Goal: Transaction & Acquisition: Book appointment/travel/reservation

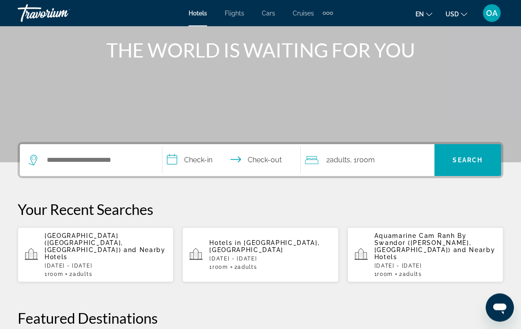
scroll to position [103, 0]
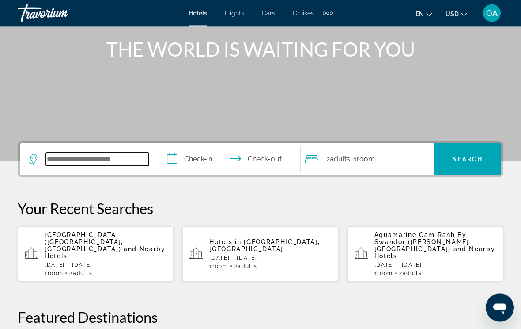
click at [88, 158] on input "Search hotel destination" at bounding box center [97, 159] width 103 height 13
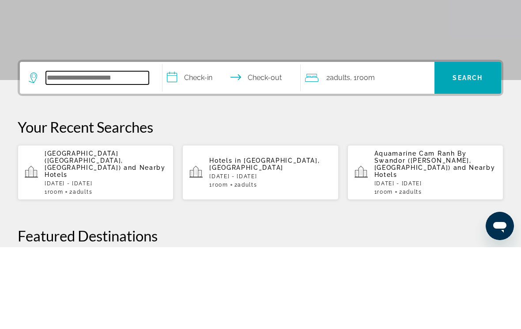
click at [91, 153] on input "Search hotel destination" at bounding box center [97, 159] width 103 height 13
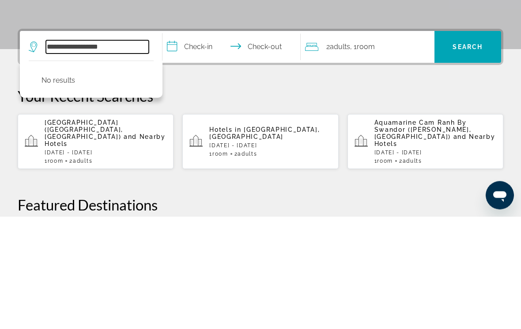
click at [131, 153] on input "**********" at bounding box center [97, 159] width 103 height 13
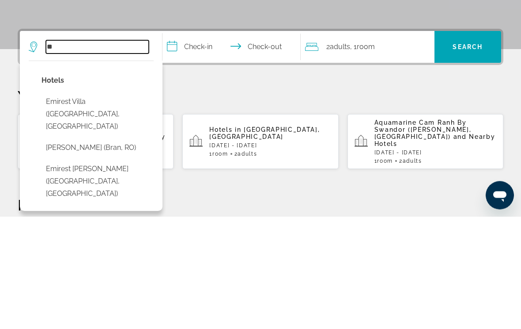
type input "*"
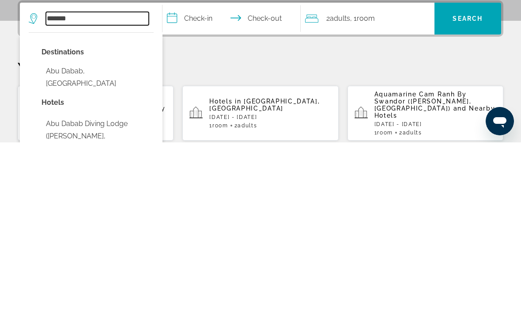
scroll to position [58, 0]
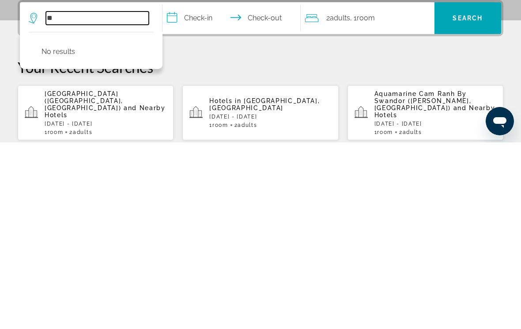
type input "*"
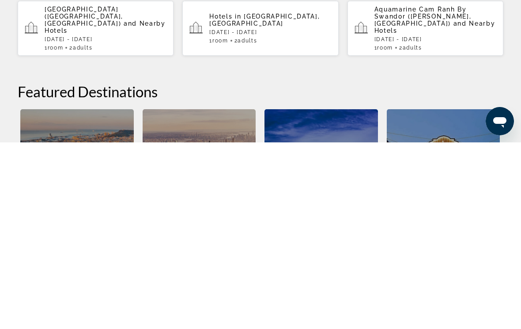
scroll to position [151, 0]
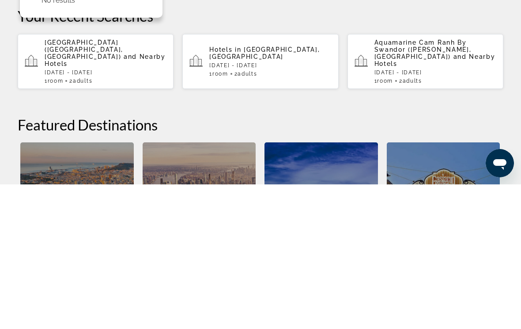
type input "*****"
click at [111, 183] on div "[GEOGRAPHIC_DATA] ([GEOGRAPHIC_DATA], [GEOGRAPHIC_DATA]) and Nearby Hotels [DAT…" at bounding box center [106, 205] width 122 height 45
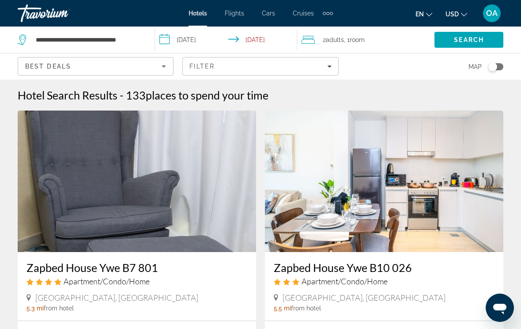
click at [192, 35] on input "**********" at bounding box center [227, 40] width 145 height 29
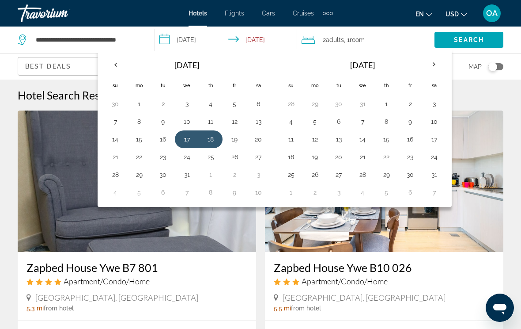
click at [437, 60] on th "Next month" at bounding box center [434, 64] width 24 height 19
click at [434, 63] on th "Next month" at bounding box center [434, 64] width 24 height 19
click at [297, 154] on button "15" at bounding box center [291, 157] width 14 height 12
click at [344, 155] on button "17" at bounding box center [339, 157] width 14 height 12
type input "**********"
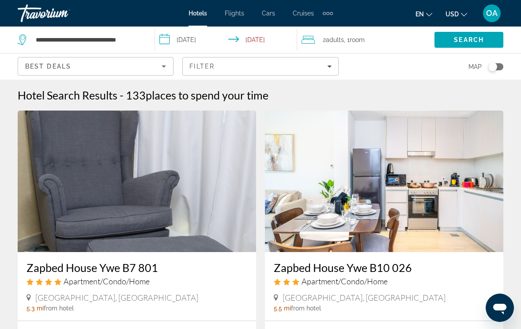
click at [394, 45] on div "2 Adult Adults , 1 Room rooms" at bounding box center [368, 40] width 133 height 12
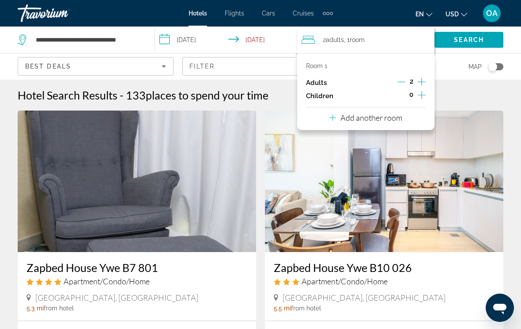
click at [419, 93] on icon "Increment children" at bounding box center [422, 95] width 8 height 11
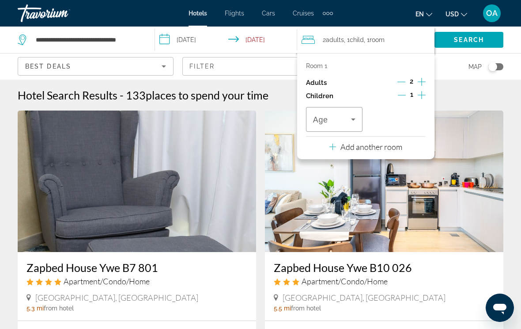
click at [358, 114] on icon "Travelers: 2 adults, 1 child" at bounding box center [353, 119] width 11 height 11
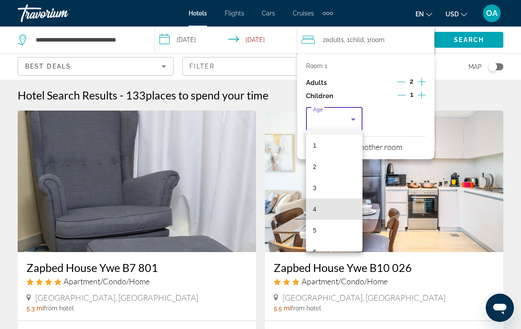
scroll to position [28, 0]
click at [328, 216] on mat-option "5" at bounding box center [334, 221] width 57 height 21
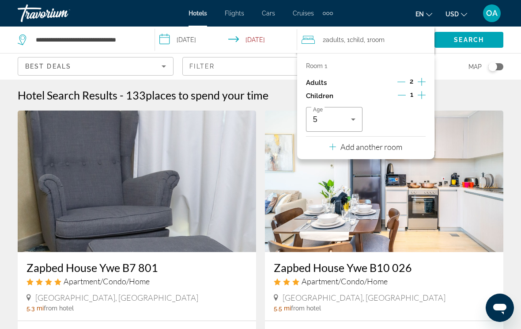
click at [426, 95] on icon "Increment children" at bounding box center [422, 95] width 8 height 11
click at [418, 118] on icon "Travelers: 2 adults, 2 children" at bounding box center [416, 119] width 11 height 11
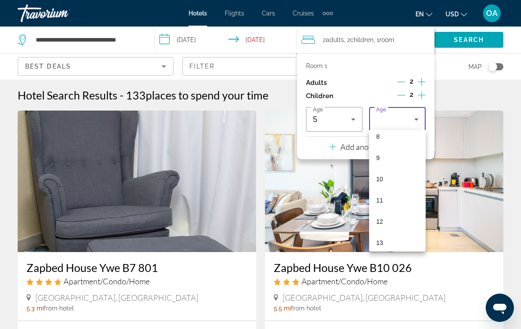
scroll to position [159, 0]
click at [385, 153] on mat-option "8" at bounding box center [397, 154] width 57 height 21
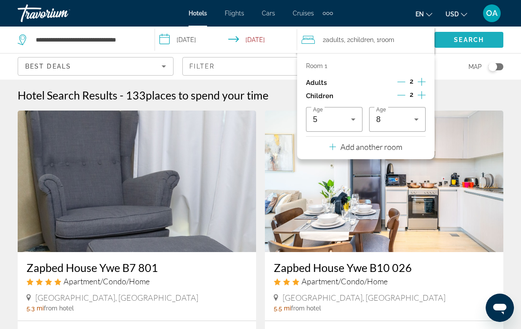
click at [472, 45] on span "Search" at bounding box center [469, 39] width 69 height 21
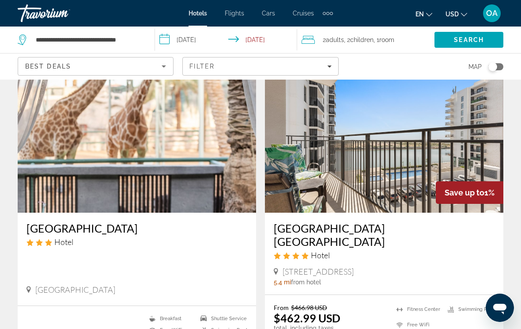
scroll to position [43, 0]
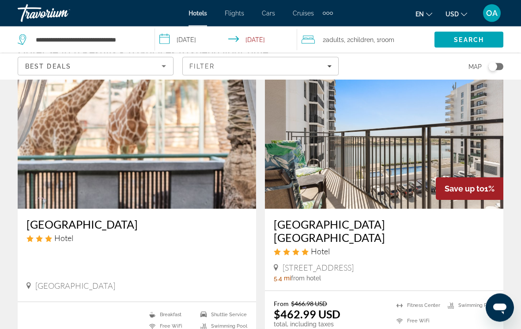
click at [149, 145] on img "Main content" at bounding box center [137, 138] width 238 height 141
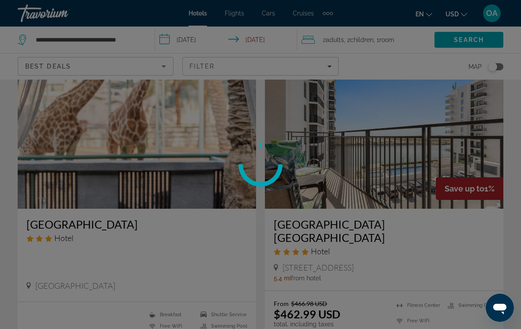
click at [160, 136] on img "Main content" at bounding box center [137, 137] width 238 height 141
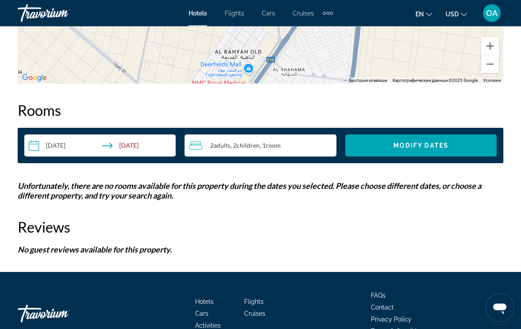
scroll to position [1200, 0]
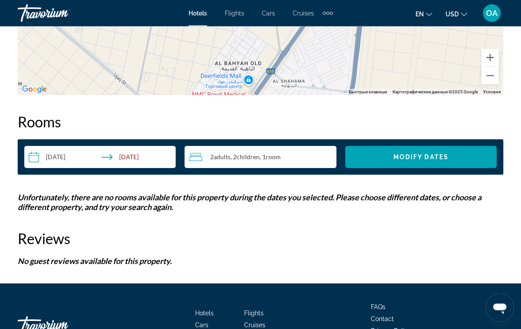
click at [285, 152] on div "2 Adult Adults , 2 Child Children , 1 Room rooms" at bounding box center [262, 157] width 147 height 11
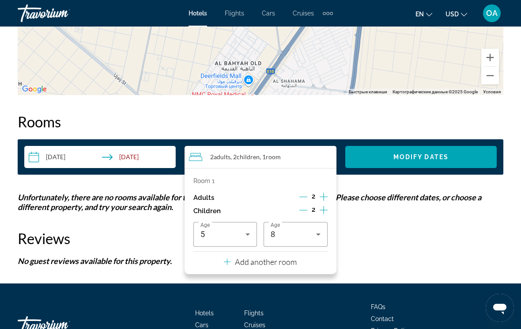
click at [306, 206] on icon "Decrement children" at bounding box center [303, 210] width 8 height 8
click at [304, 206] on icon "Decrement children" at bounding box center [304, 210] width 8 height 8
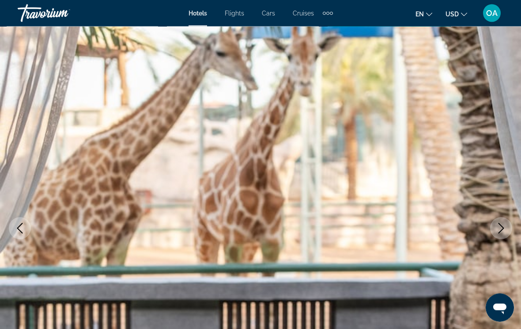
scroll to position [0, 0]
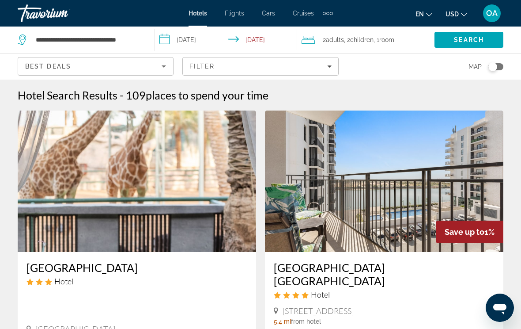
click at [471, 44] on span "Search" at bounding box center [469, 39] width 69 height 21
click at [466, 40] on span "Search" at bounding box center [469, 39] width 30 height 7
click at [401, 39] on div "2 Adult Adults , 2 Child Children , 1 Room rooms" at bounding box center [368, 40] width 133 height 12
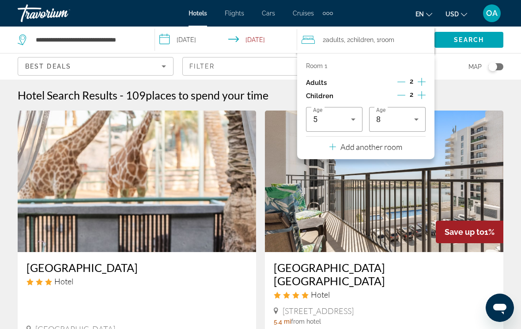
click at [405, 91] on icon "Decrement children" at bounding box center [401, 95] width 8 height 8
click at [403, 93] on icon "Decrement children" at bounding box center [402, 95] width 8 height 8
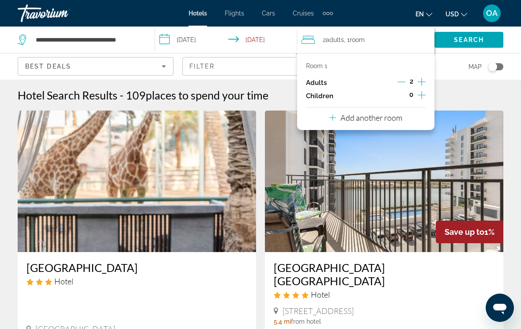
click at [472, 40] on span "Search" at bounding box center [469, 39] width 30 height 7
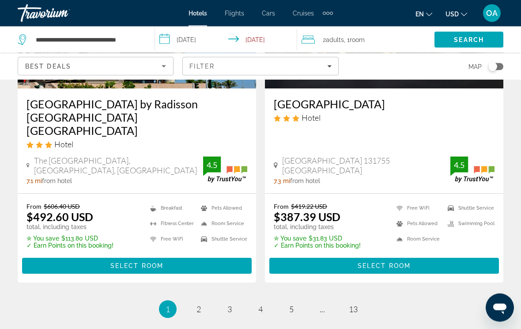
scroll to position [1840, 0]
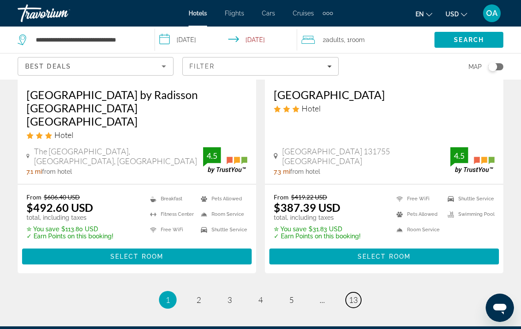
click at [353, 295] on span "13" at bounding box center [353, 300] width 9 height 10
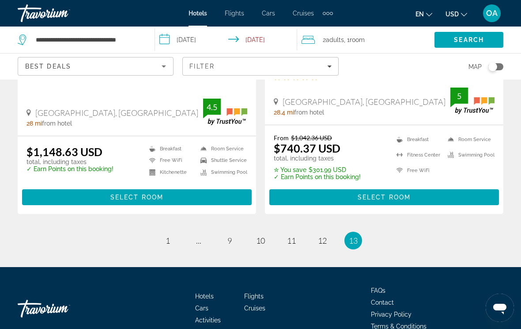
scroll to position [929, 0]
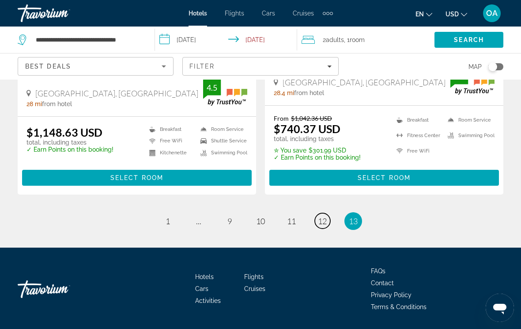
click at [318, 216] on span "12" at bounding box center [322, 221] width 9 height 10
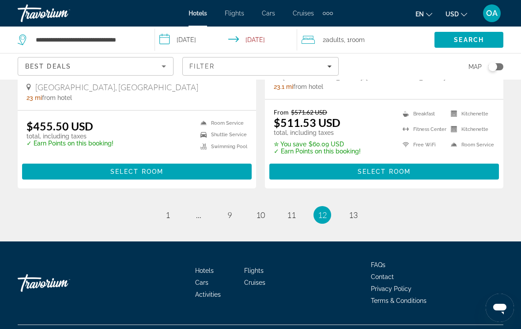
scroll to position [1886, 0]
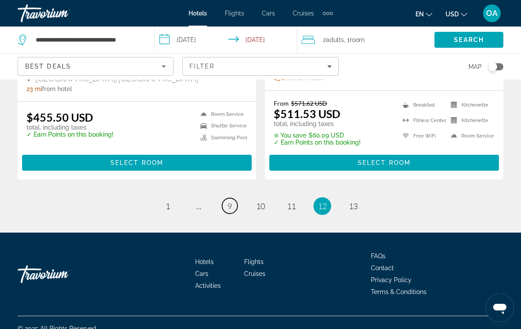
click at [237, 205] on link "page 9" at bounding box center [229, 205] width 15 height 15
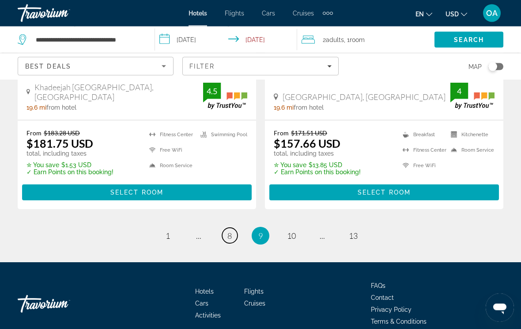
scroll to position [1894, 0]
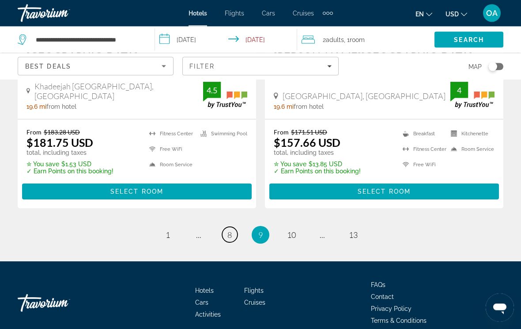
click at [226, 227] on link "page 8" at bounding box center [229, 234] width 15 height 15
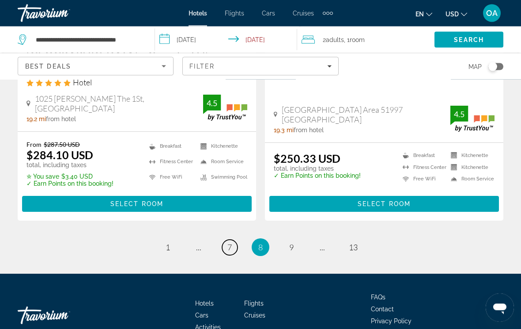
scroll to position [1856, 0]
click at [231, 242] on span "7" at bounding box center [229, 247] width 4 height 10
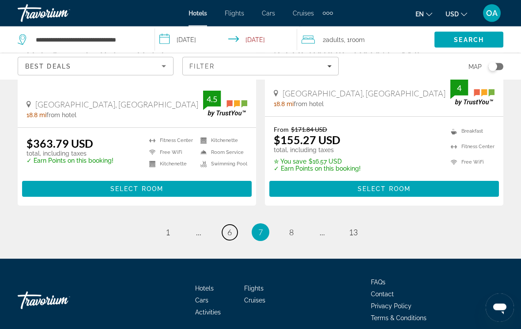
scroll to position [1816, 0]
click at [228, 227] on link "page 6" at bounding box center [229, 231] width 15 height 15
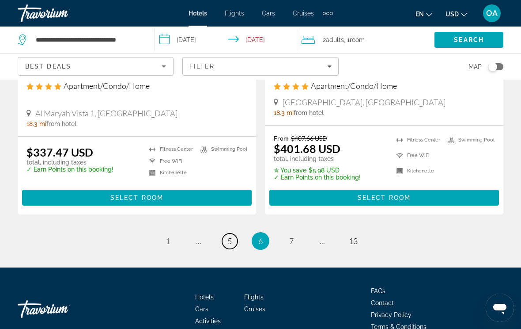
scroll to position [1858, 0]
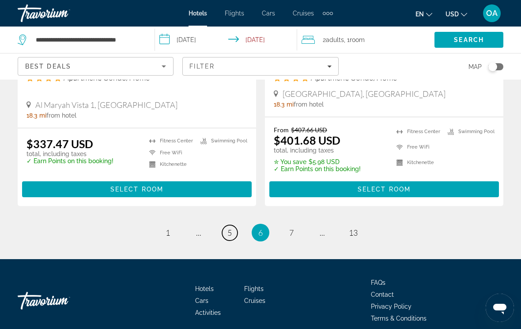
click at [231, 227] on span "5" at bounding box center [229, 232] width 4 height 10
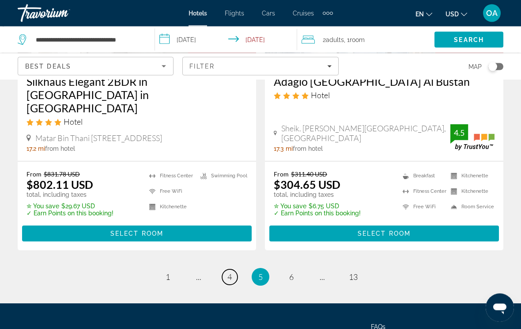
scroll to position [1828, 0]
click at [230, 269] on link "page 4" at bounding box center [229, 276] width 15 height 15
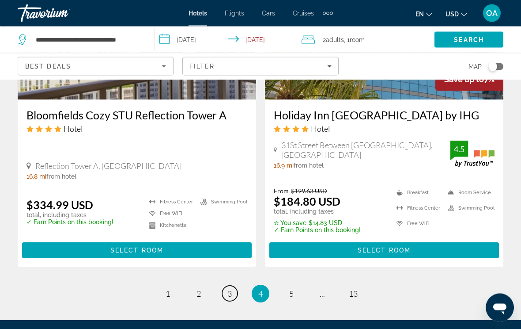
scroll to position [1788, 0]
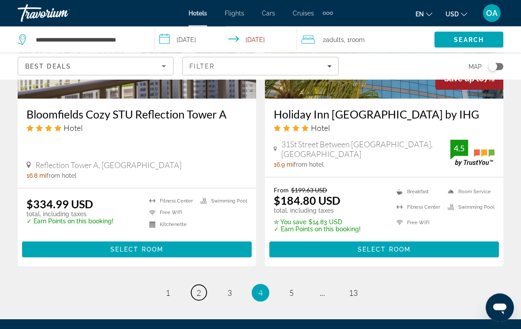
click at [203, 285] on link "page 2" at bounding box center [198, 292] width 15 height 15
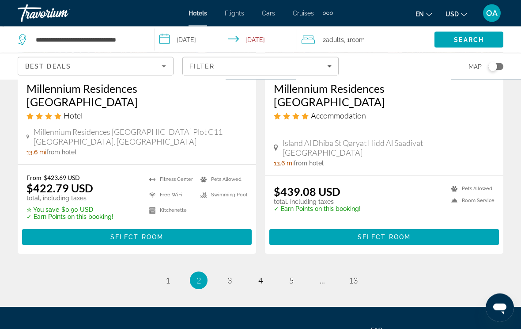
scroll to position [1864, 0]
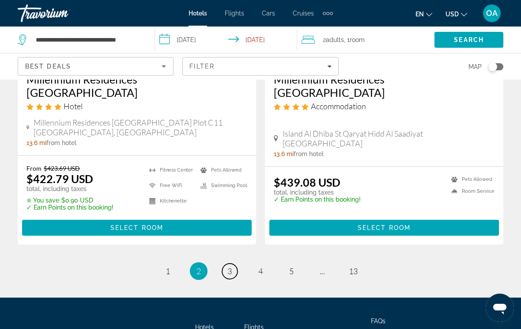
click at [233, 263] on link "page 3" at bounding box center [229, 270] width 15 height 15
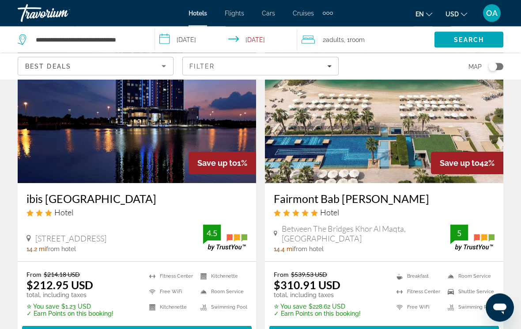
scroll to position [400, 0]
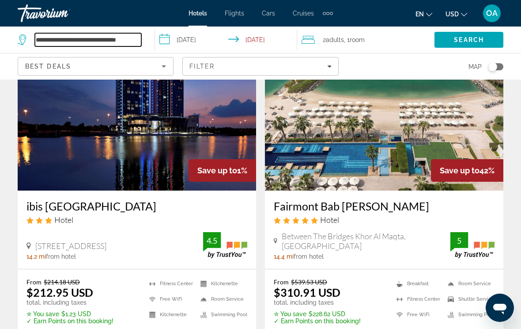
click at [141, 40] on input "**********" at bounding box center [88, 39] width 106 height 13
type input "**********"
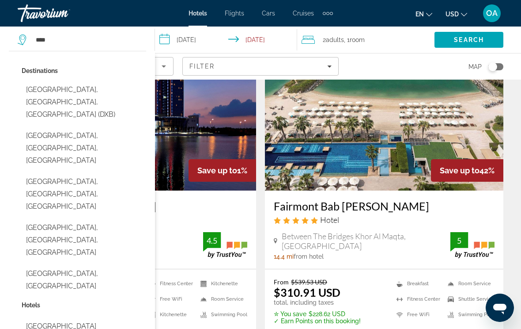
click at [112, 95] on button "[GEOGRAPHIC_DATA], [GEOGRAPHIC_DATA], [GEOGRAPHIC_DATA] (DXB)" at bounding box center [84, 102] width 125 height 42
type input "**********"
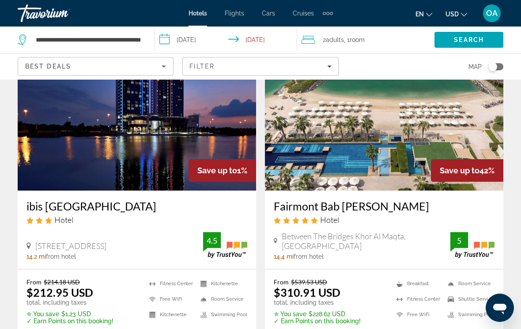
click at [398, 38] on div "2 Adult Adults , 1 Room rooms" at bounding box center [368, 40] width 133 height 12
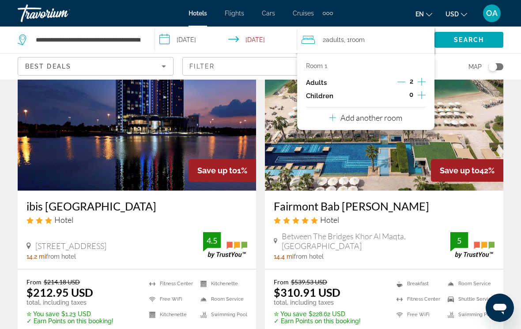
click at [421, 91] on icon "Increment children" at bounding box center [422, 95] width 8 height 11
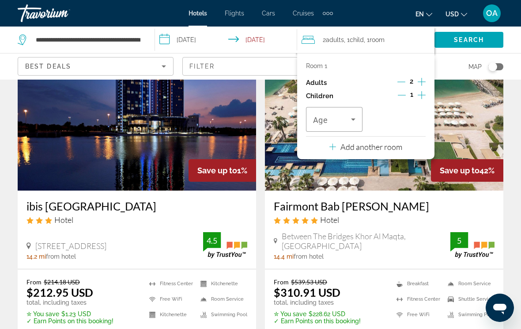
click at [355, 118] on icon "Travelers: 2 adults, 1 child" at bounding box center [353, 119] width 4 height 2
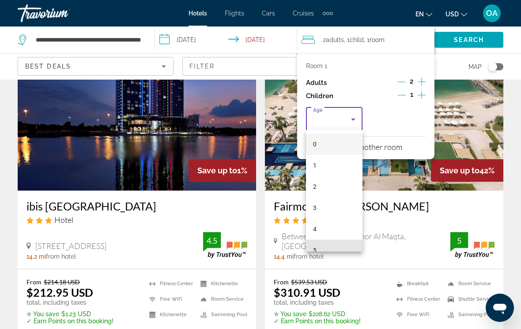
click at [314, 246] on span "5" at bounding box center [315, 250] width 4 height 11
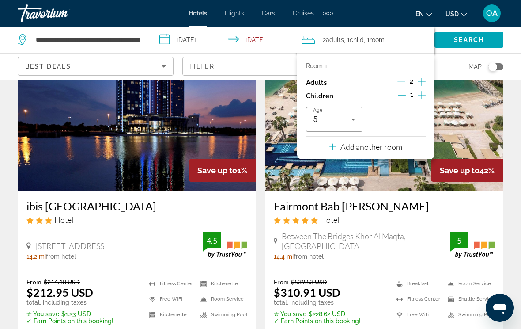
click at [422, 93] on icon "Increment children" at bounding box center [422, 95] width 8 height 11
click at [419, 114] on icon "Travelers: 2 adults, 2 children" at bounding box center [416, 119] width 11 height 11
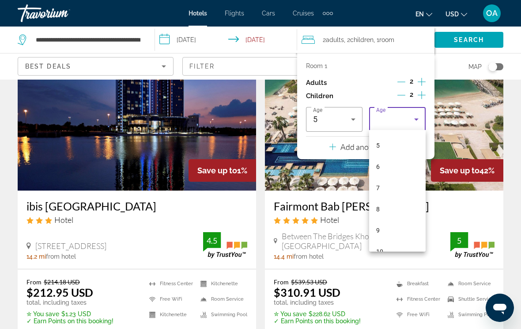
scroll to position [104, 0]
click at [382, 208] on mat-option "8" at bounding box center [397, 209] width 57 height 21
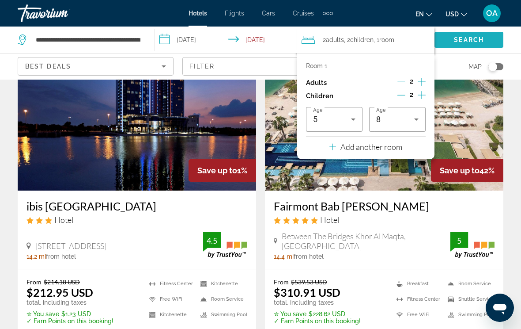
click at [472, 38] on span "Search" at bounding box center [469, 39] width 30 height 7
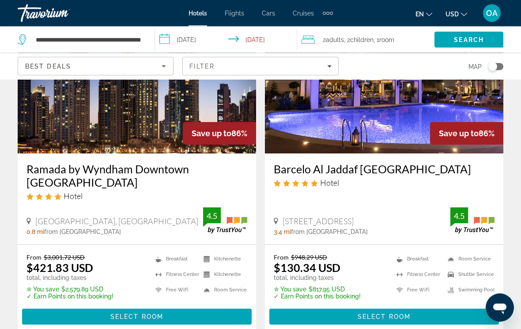
scroll to position [436, 0]
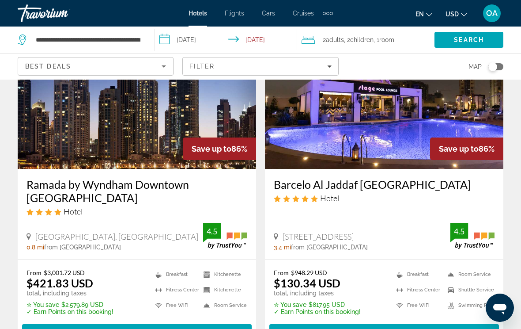
click at [399, 137] on img "Main content" at bounding box center [384, 97] width 238 height 141
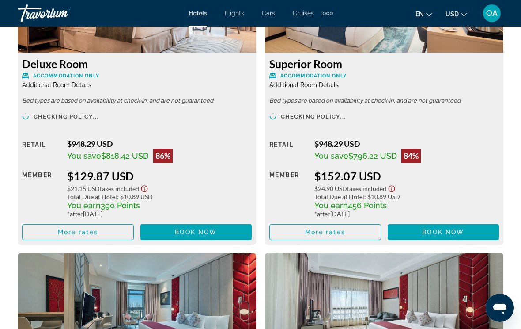
scroll to position [1467, 0]
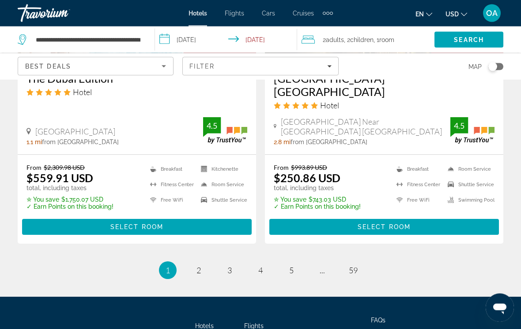
scroll to position [1884, 0]
click at [205, 262] on link "page 2" at bounding box center [198, 269] width 15 height 15
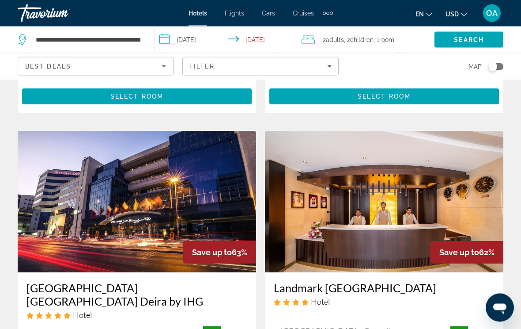
scroll to position [1656, 0]
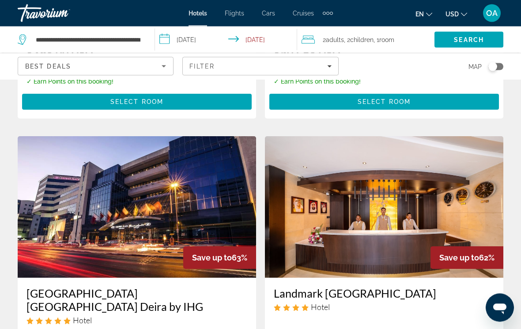
click at [162, 197] on img "Main content" at bounding box center [137, 206] width 238 height 141
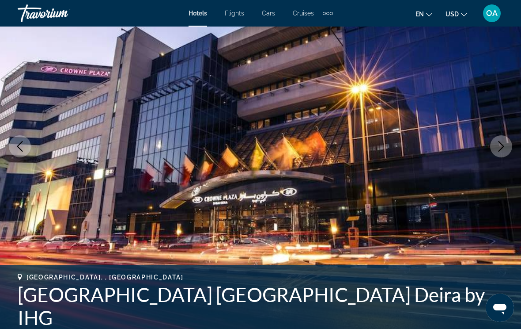
scroll to position [86, 0]
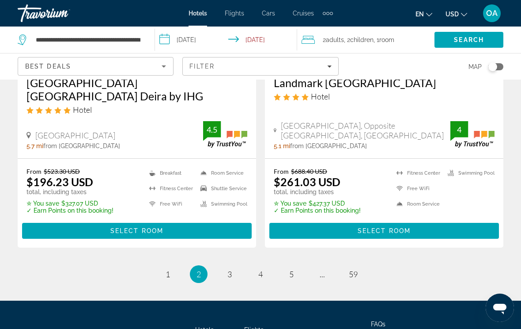
scroll to position [1867, 0]
click at [233, 266] on link "page 3" at bounding box center [229, 273] width 15 height 15
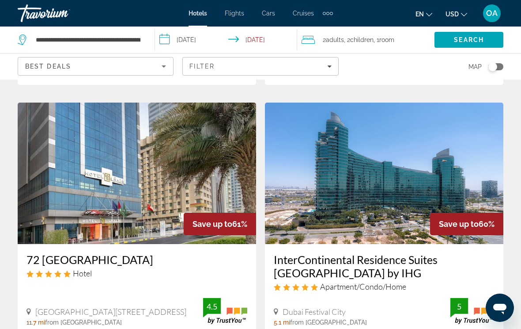
scroll to position [333, 0]
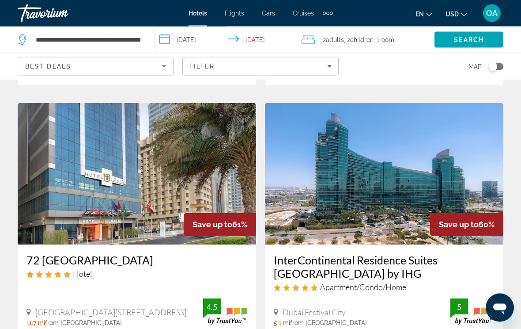
click at [184, 188] on img "Main content" at bounding box center [137, 173] width 238 height 141
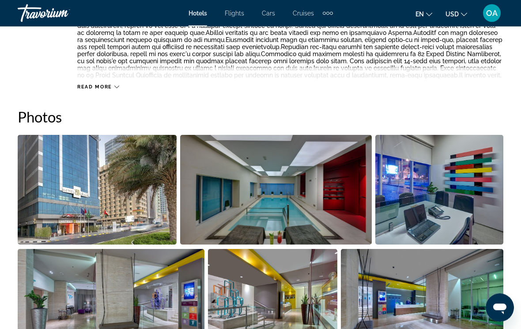
scroll to position [516, 0]
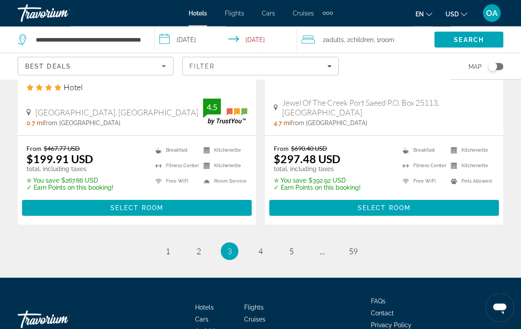
scroll to position [1860, 0]
click at [262, 246] on link "page 4" at bounding box center [260, 250] width 15 height 15
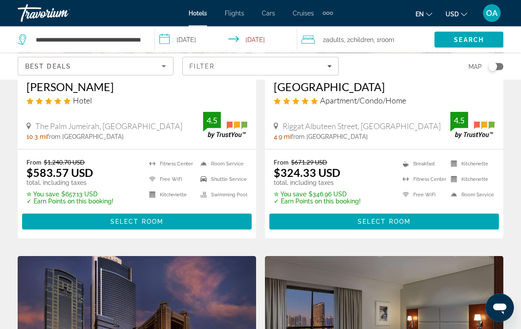
scroll to position [1523, 0]
